Goal: Information Seeking & Learning: Understand process/instructions

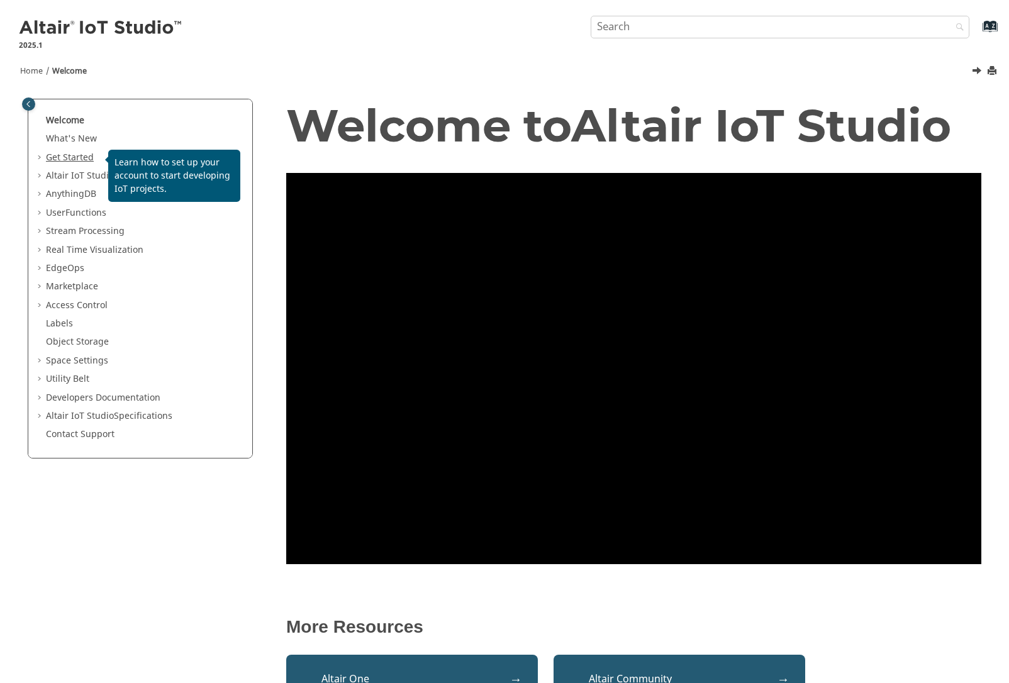
click at [73, 161] on link "Get Started" at bounding box center [70, 157] width 48 height 13
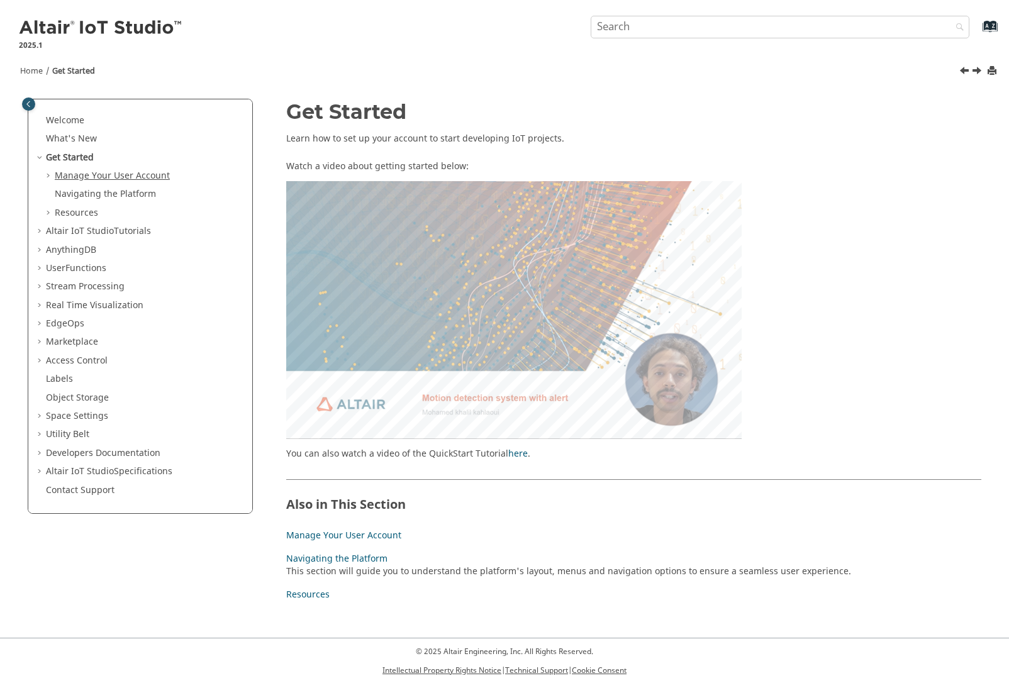
click at [76, 176] on link "Manage Your User Account" at bounding box center [112, 175] width 115 height 13
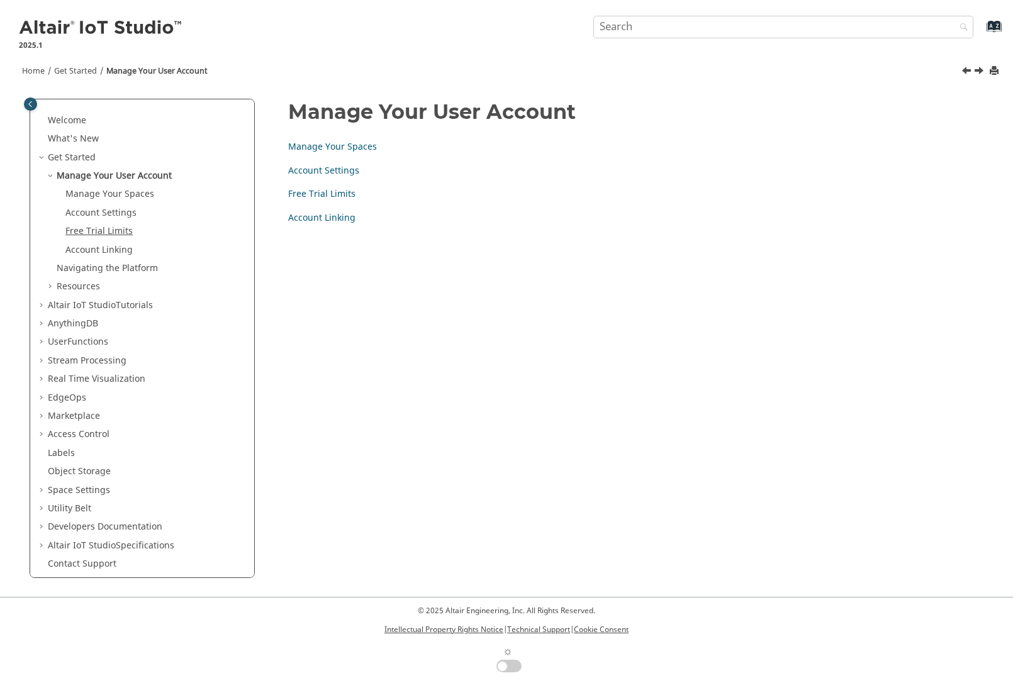
click at [96, 226] on link "Free Trial Limits" at bounding box center [98, 231] width 67 height 13
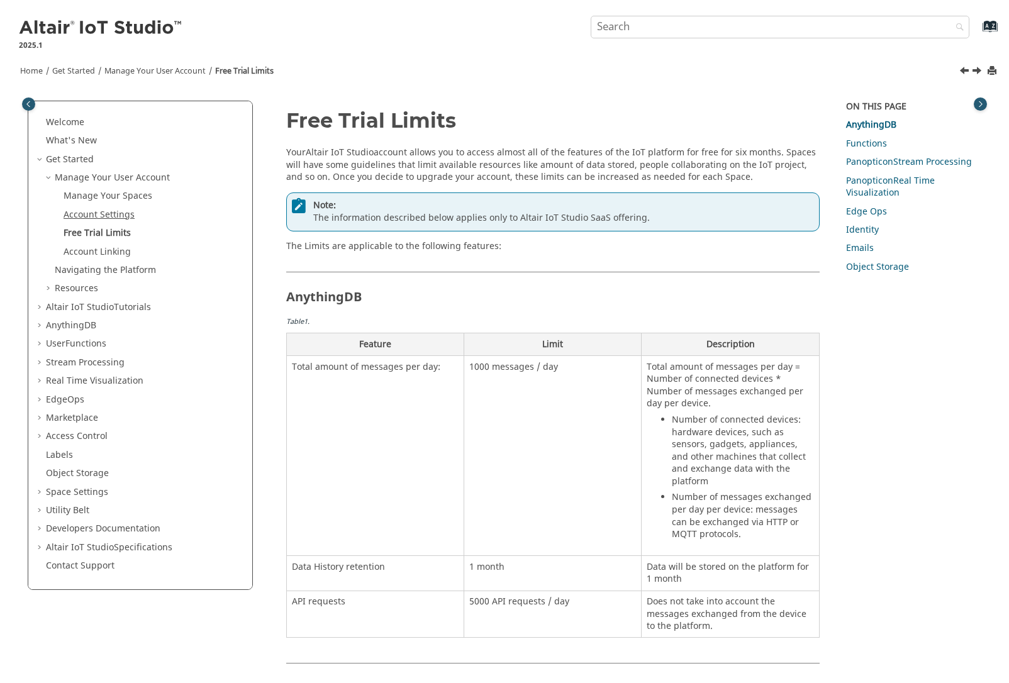
click at [88, 213] on link "Account Settings" at bounding box center [99, 214] width 71 height 13
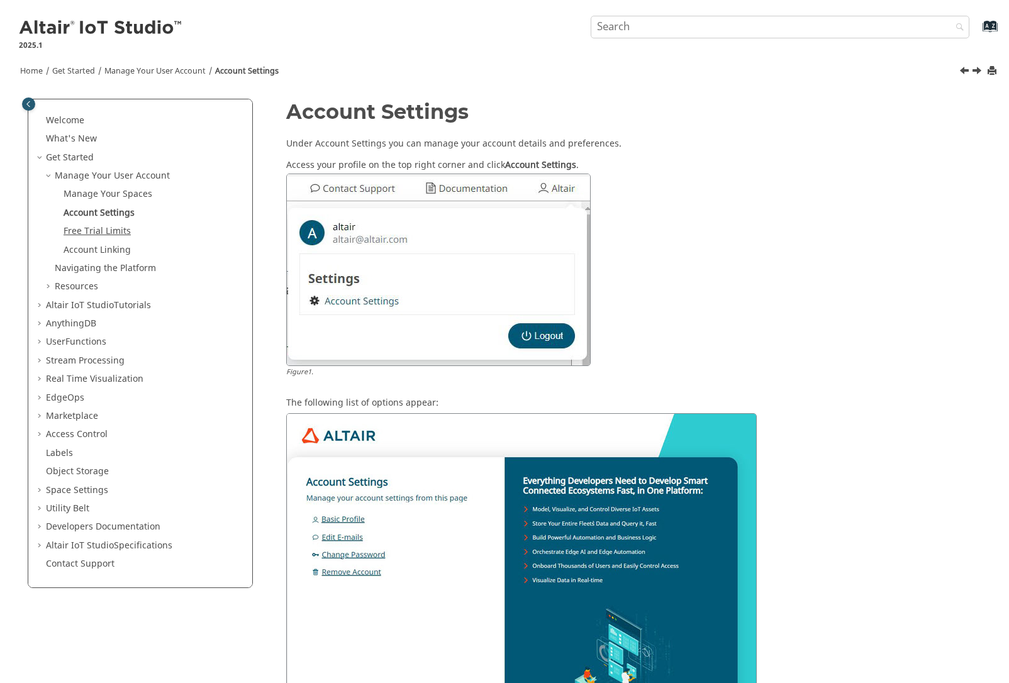
click at [85, 231] on link "Free Trial Limits" at bounding box center [97, 231] width 67 height 13
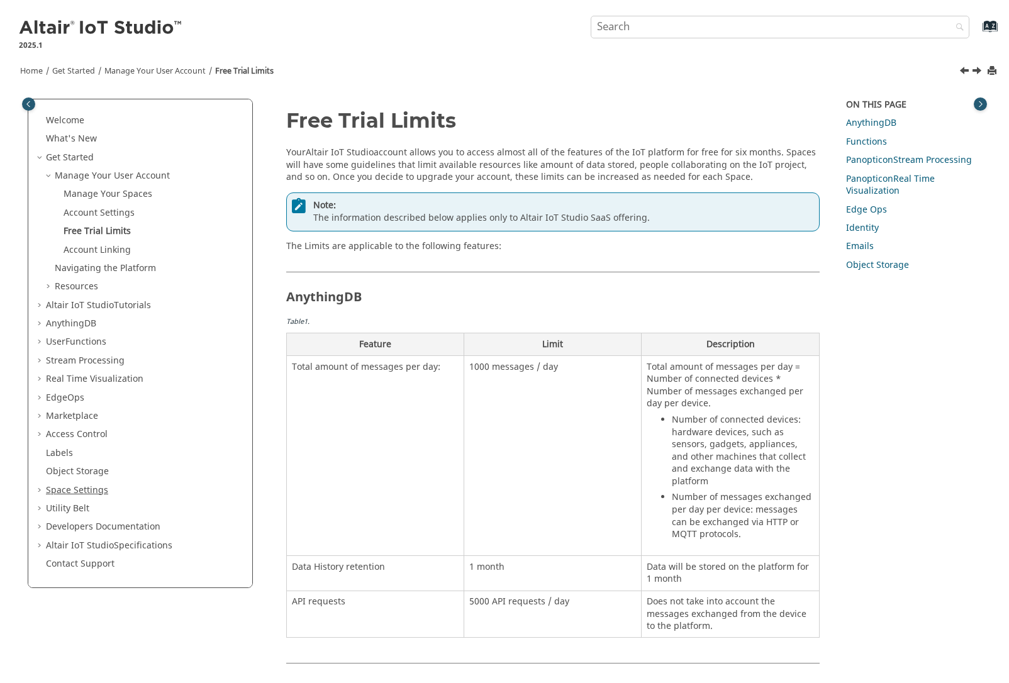
click at [70, 493] on link "Space Settings" at bounding box center [77, 490] width 62 height 13
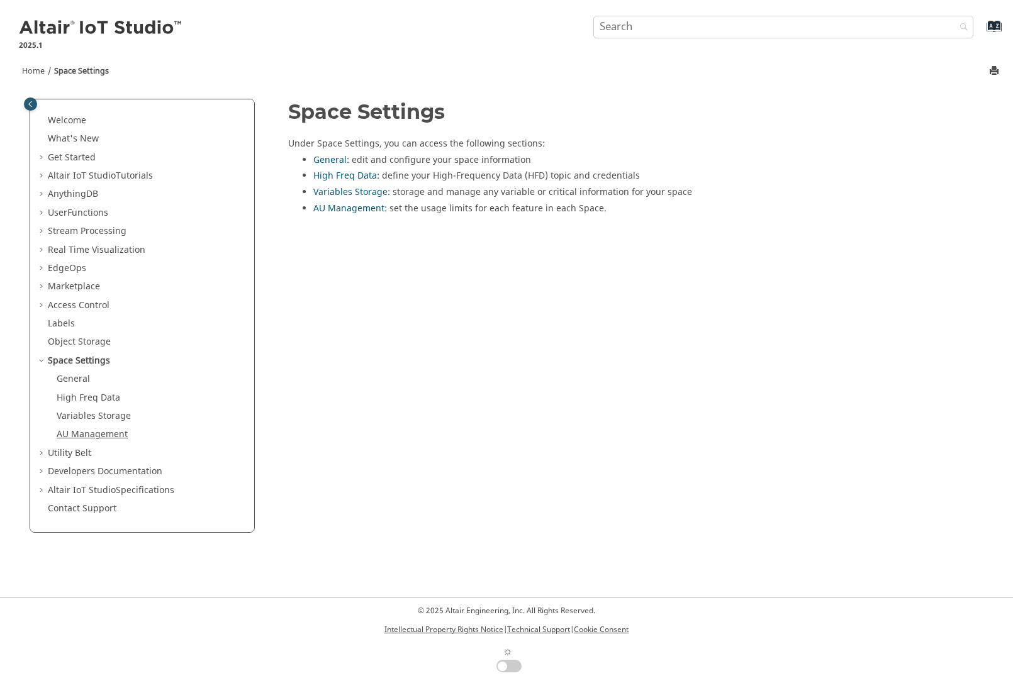
click at [79, 439] on link "AU Management" at bounding box center [92, 434] width 71 height 13
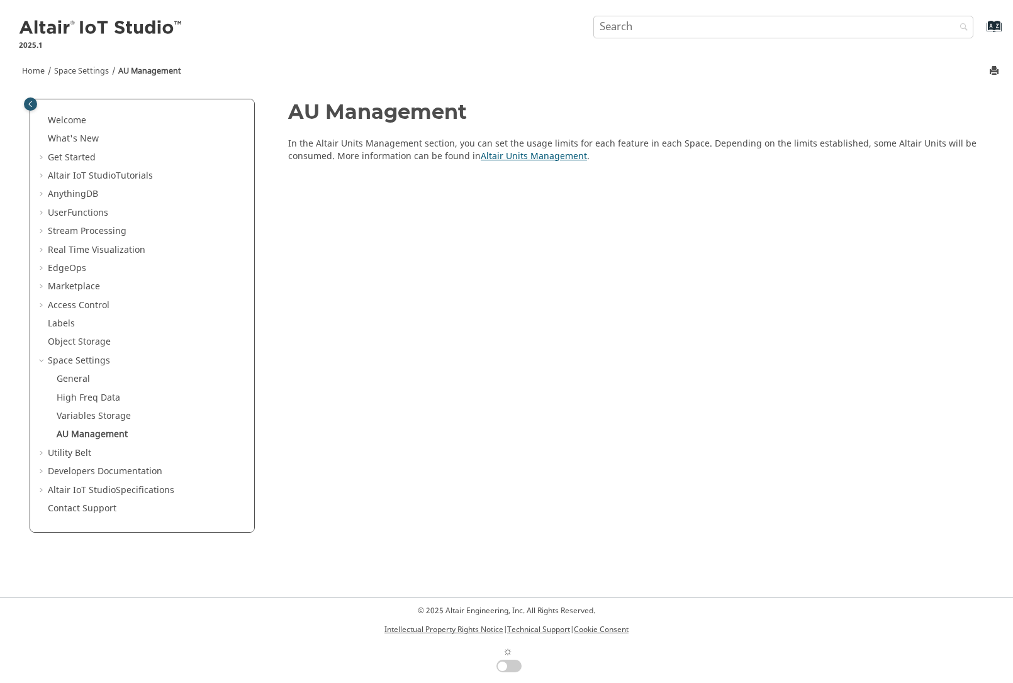
click at [555, 154] on link "Altair Units Management" at bounding box center [534, 156] width 106 height 13
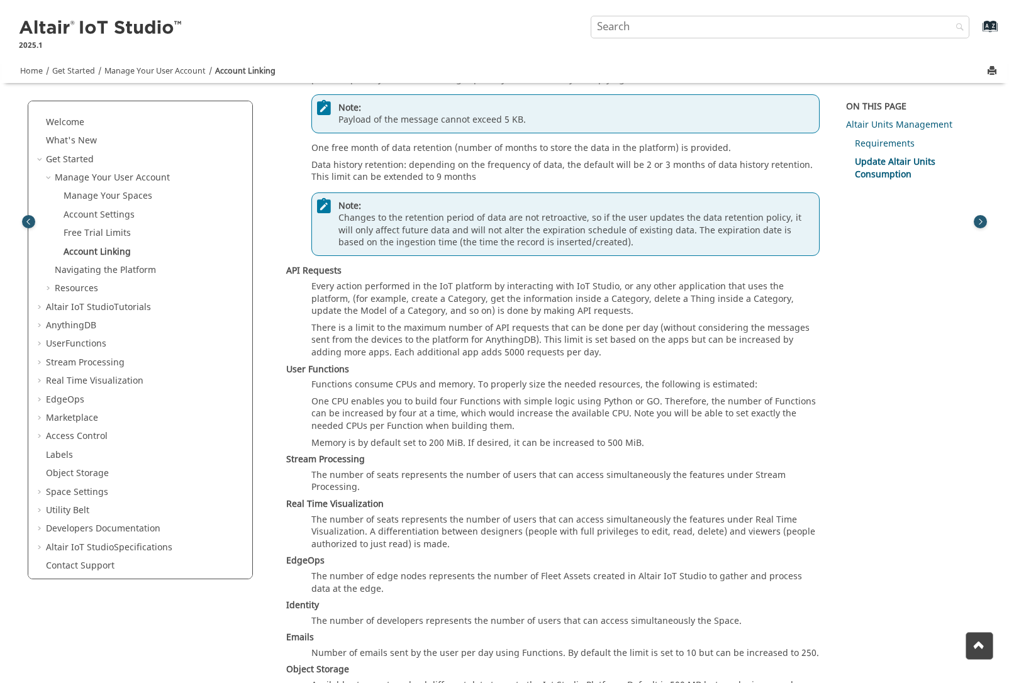
scroll to position [1746, 0]
